Goal: Task Accomplishment & Management: Use online tool/utility

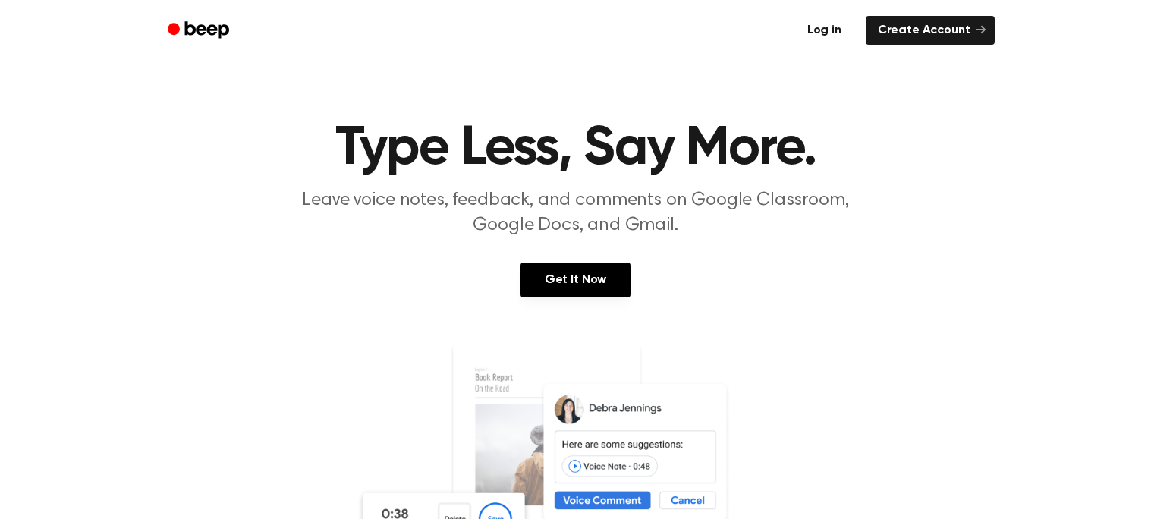
click at [841, 31] on link "Log in" at bounding box center [824, 30] width 64 height 35
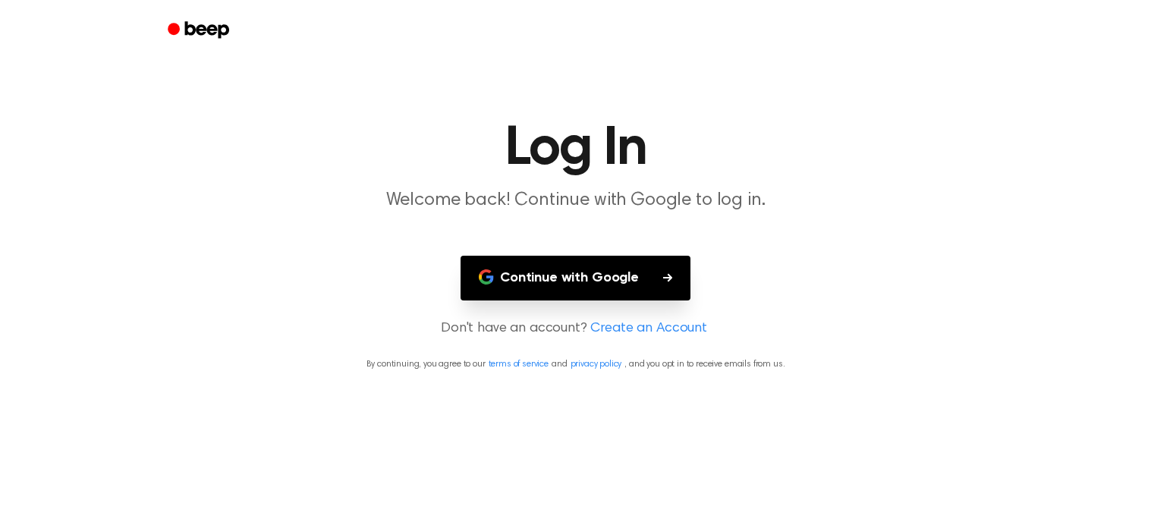
click at [580, 287] on button "Continue with Google" at bounding box center [575, 278] width 230 height 45
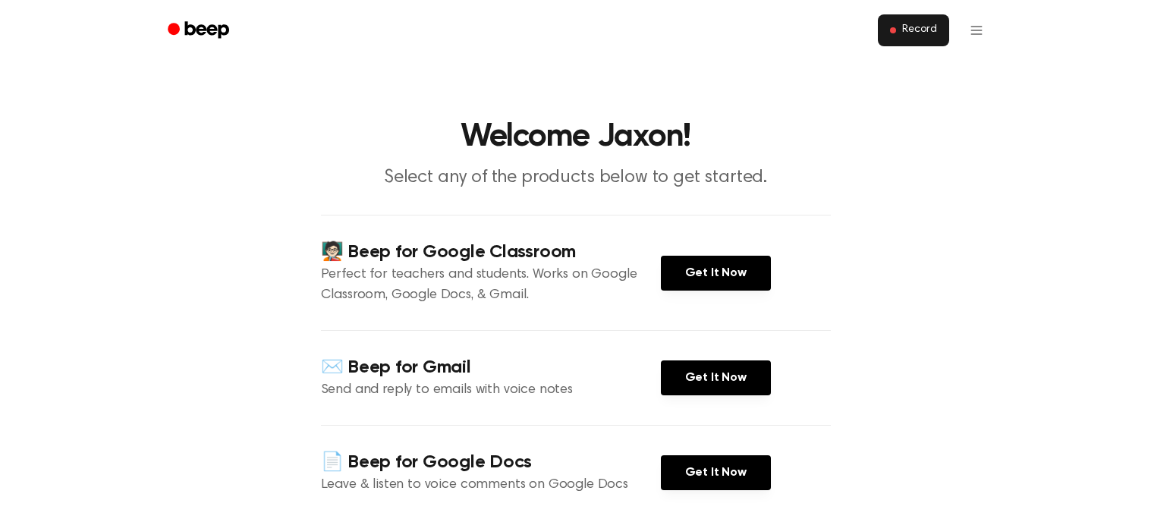
click at [922, 40] on button "Record" at bounding box center [913, 30] width 71 height 32
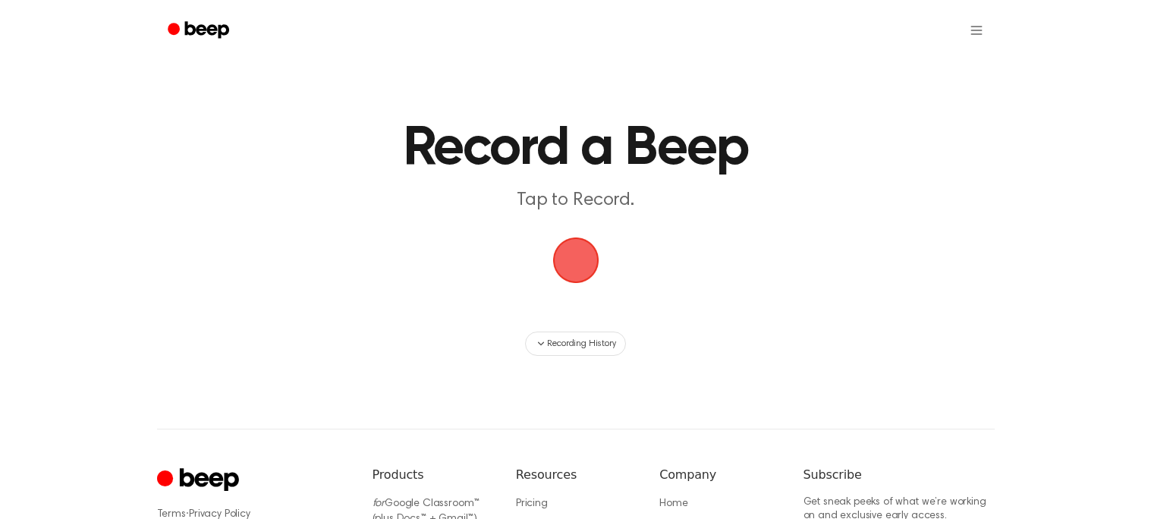
click at [330, 317] on main "Record a Beep Tap to Record. Recording History" at bounding box center [575, 178] width 1151 height 356
click at [967, 23] on html "Record a Beep Tap to Record. Recording History ⚠️ We are experiencing issues wi…" at bounding box center [575, 358] width 1151 height 717
click at [863, 118] on html "Record a Beep Tap to Record. Recording History ⚠️ We are experiencing issues wi…" at bounding box center [575, 358] width 1151 height 717
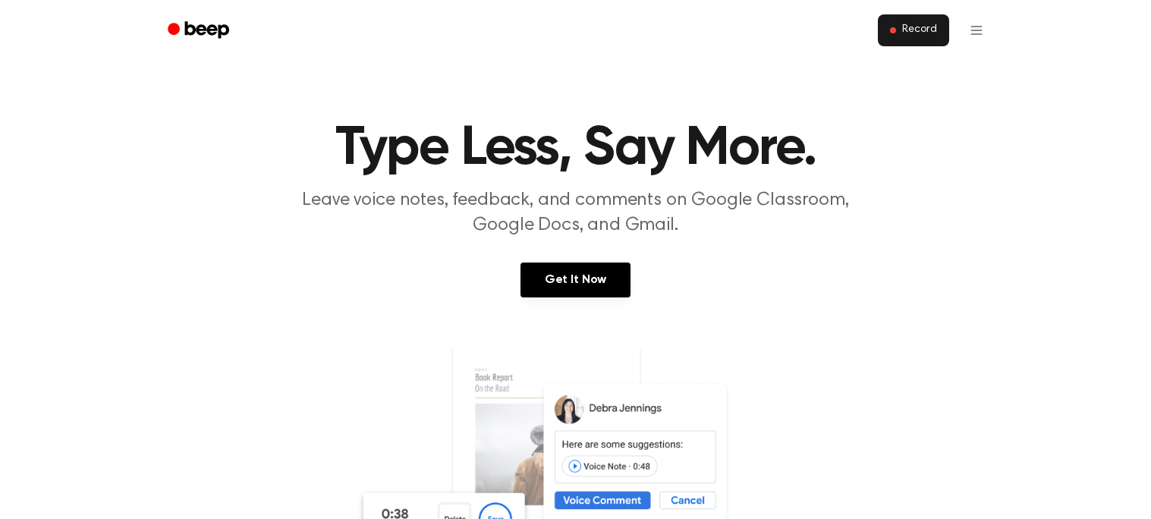
click at [900, 37] on button "Record" at bounding box center [913, 30] width 71 height 32
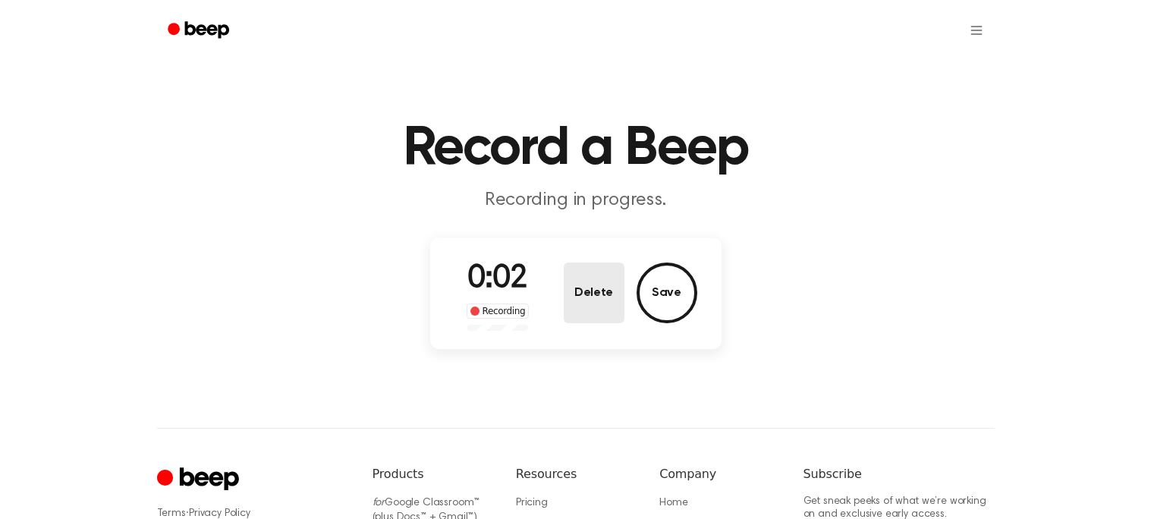
click at [608, 310] on button "Delete" at bounding box center [594, 292] width 61 height 61
